Goal: Navigation & Orientation: Find specific page/section

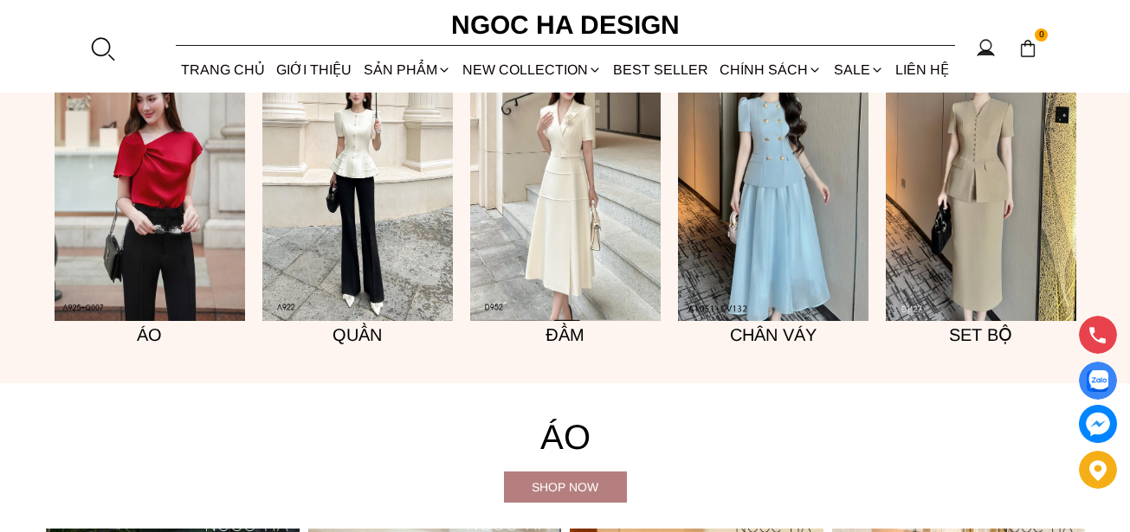
scroll to position [1299, 0]
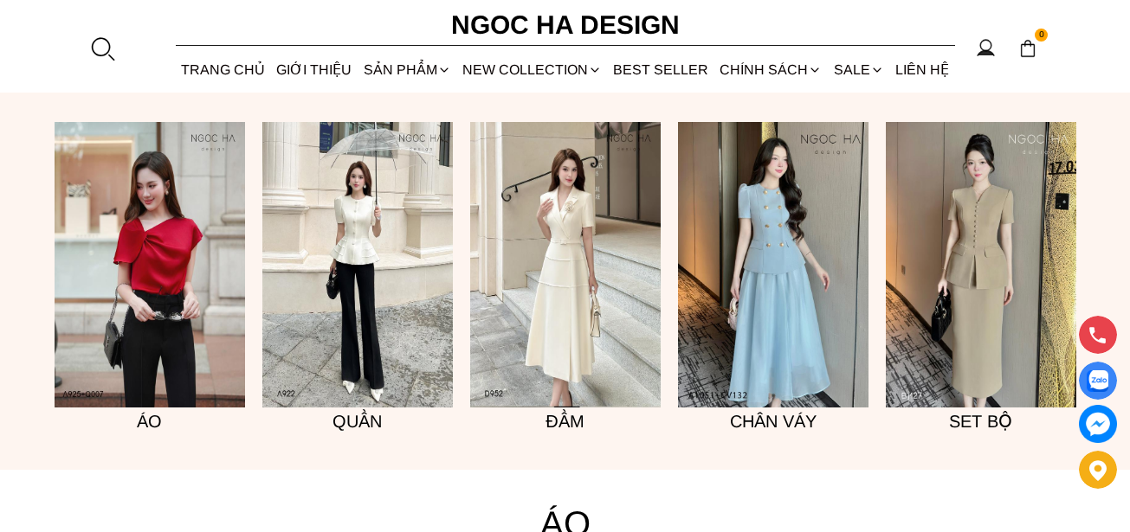
click at [985, 287] on img at bounding box center [981, 265] width 190 height 286
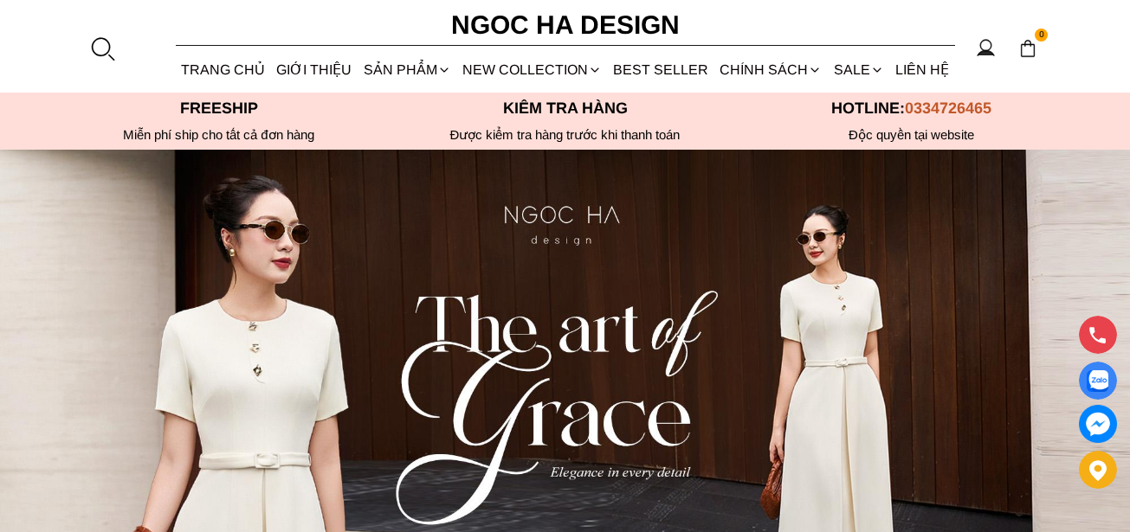
scroll to position [513, 0]
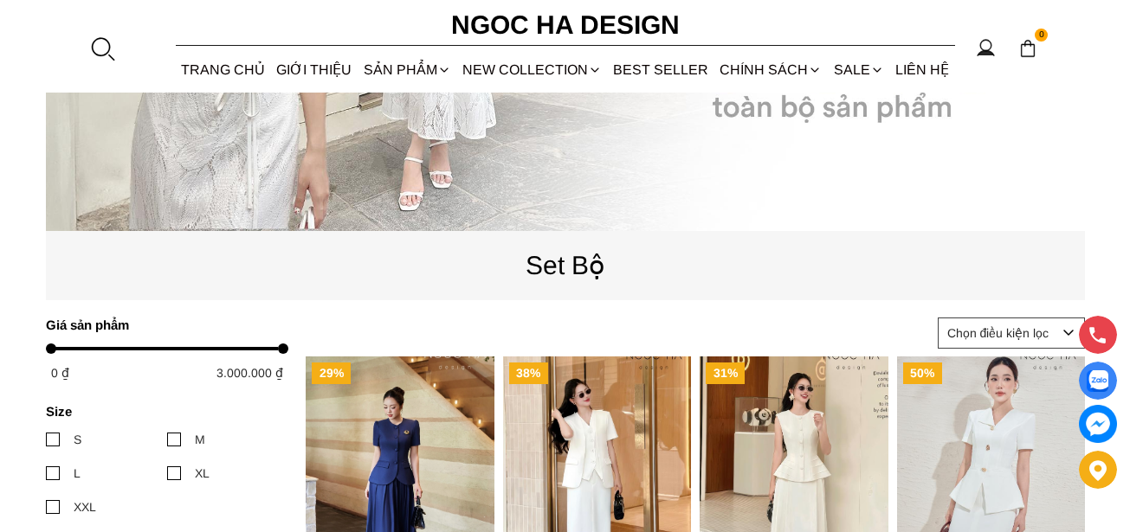
scroll to position [258, 0]
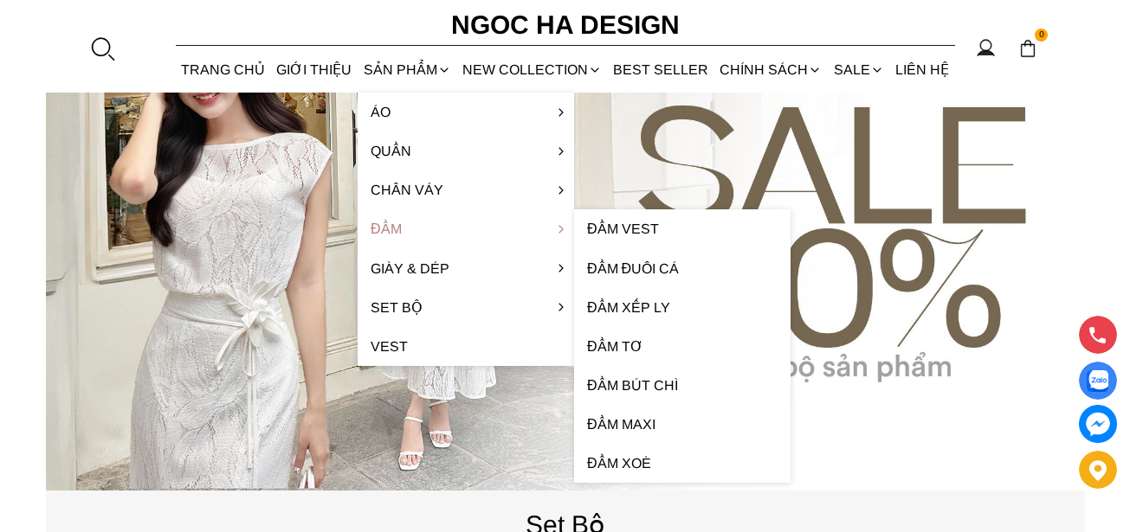
click at [410, 232] on link "Đầm" at bounding box center [466, 229] width 216 height 39
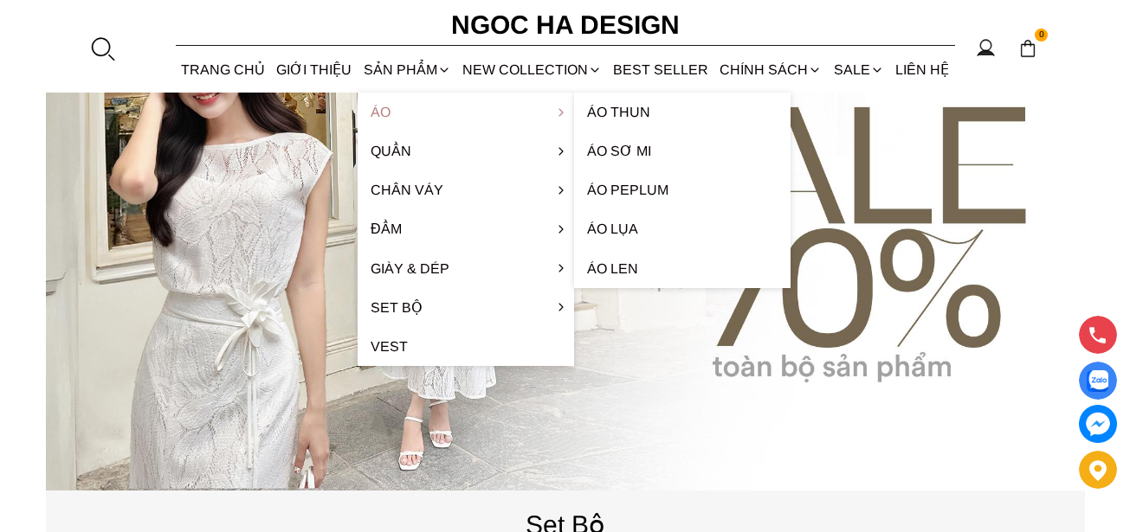
scroll to position [0, 0]
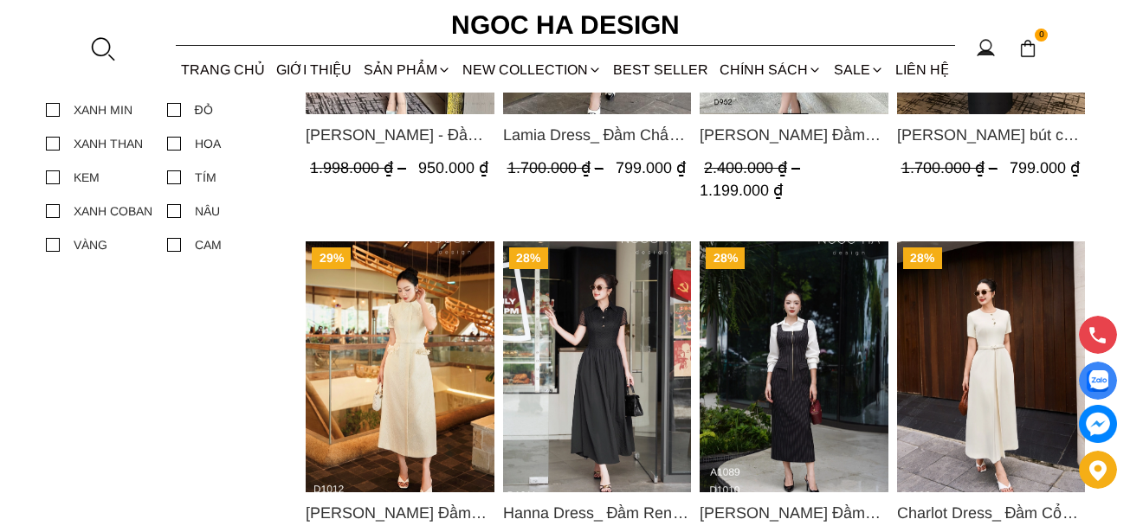
scroll to position [693, 0]
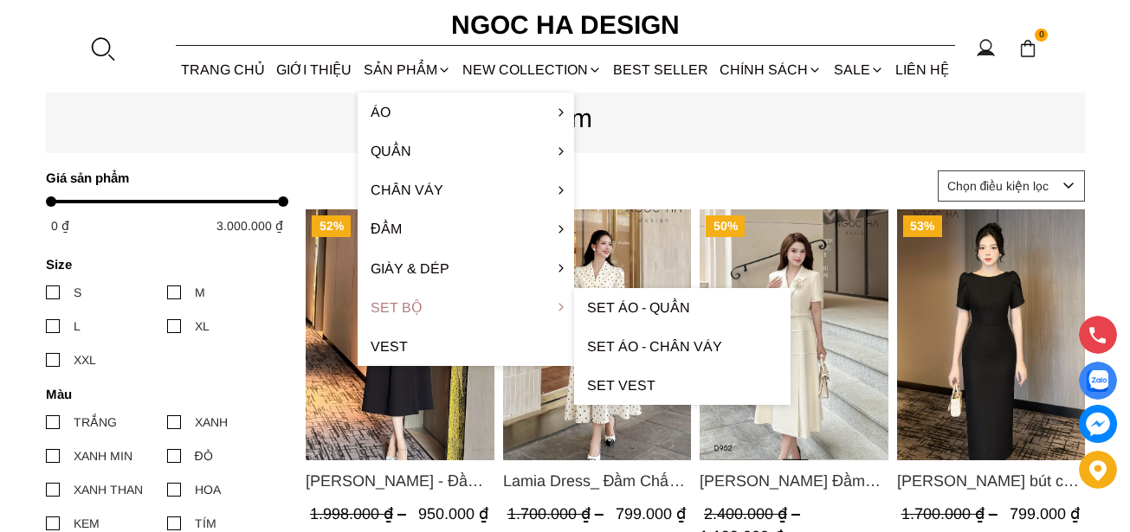
click at [405, 306] on link "Set Bộ" at bounding box center [466, 307] width 216 height 39
